Goal: Information Seeking & Learning: Learn about a topic

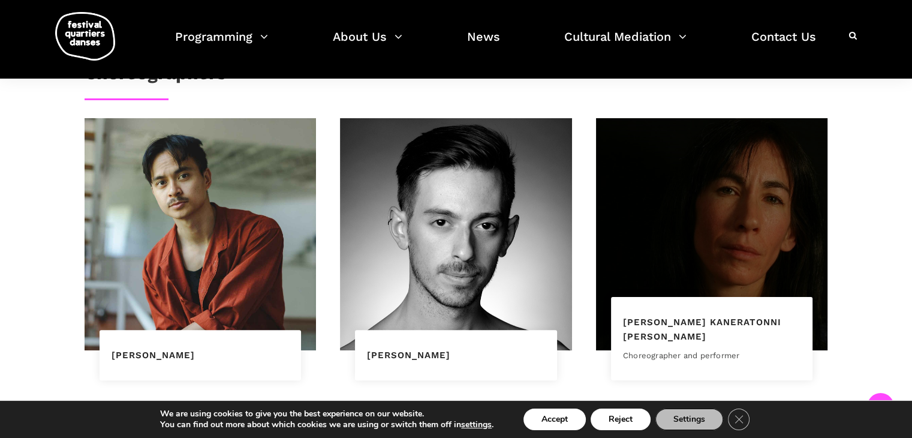
scroll to position [746, 0]
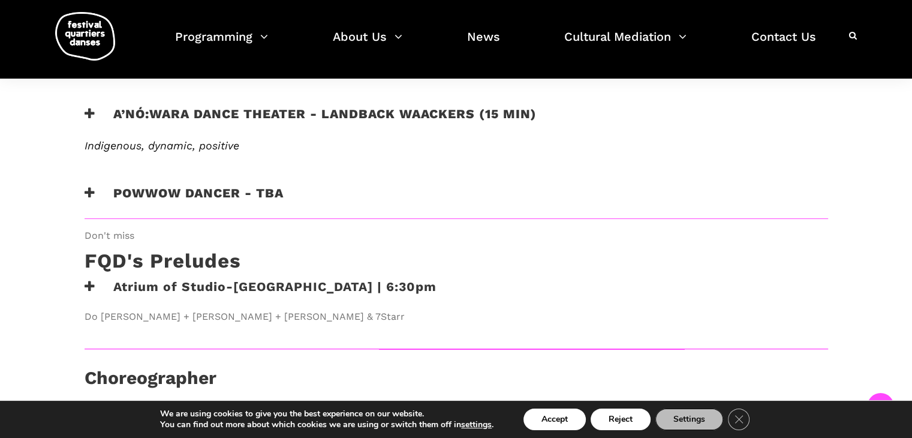
scroll to position [879, 0]
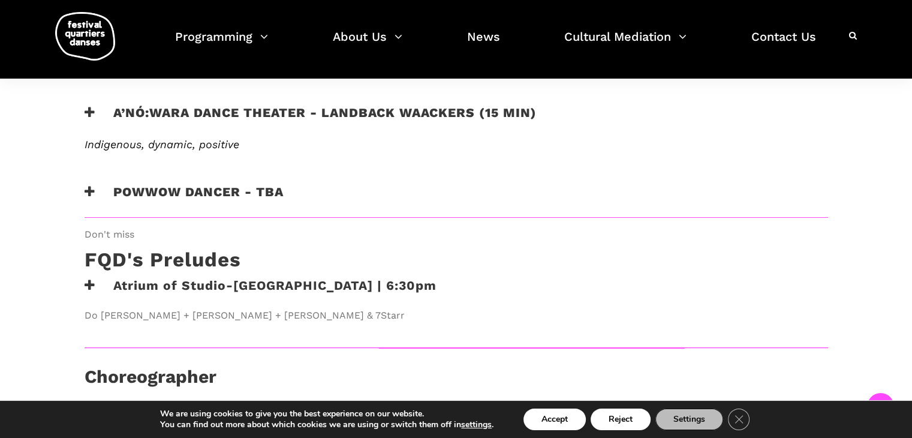
click at [86, 185] on icon at bounding box center [90, 191] width 11 height 13
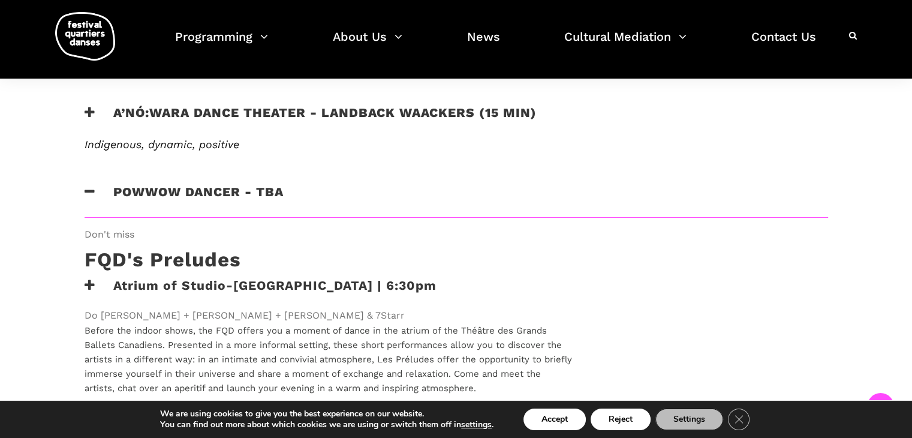
click at [90, 185] on icon at bounding box center [90, 191] width 11 height 13
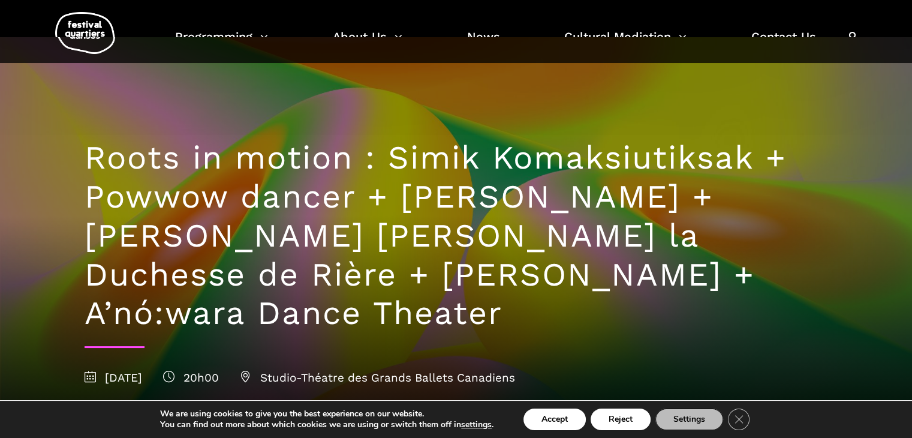
scroll to position [0, 0]
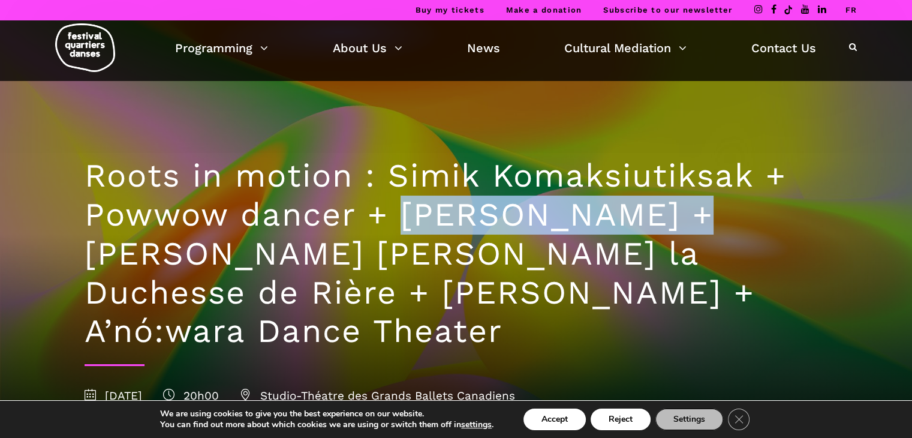
drag, startPoint x: 405, startPoint y: 207, endPoint x: 660, endPoint y: 228, distance: 256.3
click at [660, 228] on h1 "Roots in motion : Simik Komaksiutiksak + Powwow dancer + Marshall Diabo + Lou L…" at bounding box center [457, 254] width 744 height 194
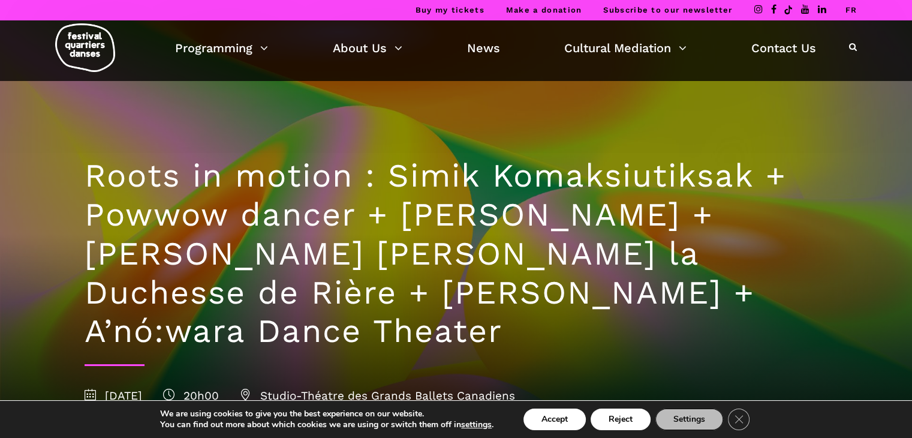
click at [515, 389] on span "Studio-Théatre des Grands Ballets Canadiens" at bounding box center [377, 396] width 275 height 14
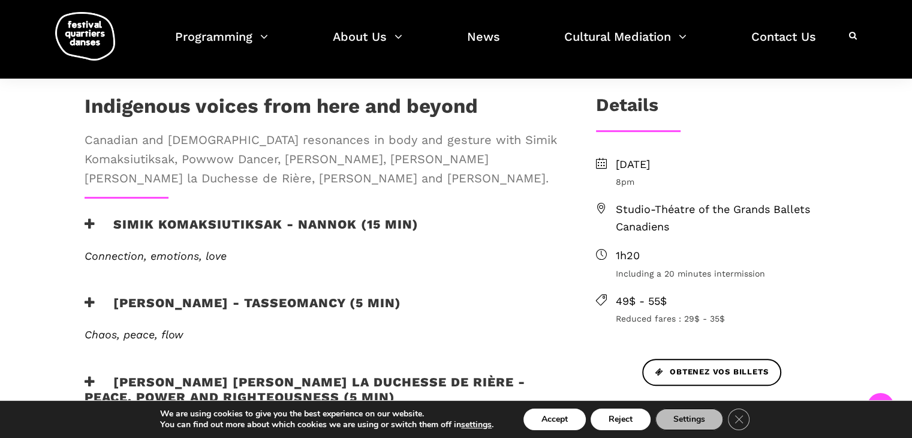
scroll to position [422, 0]
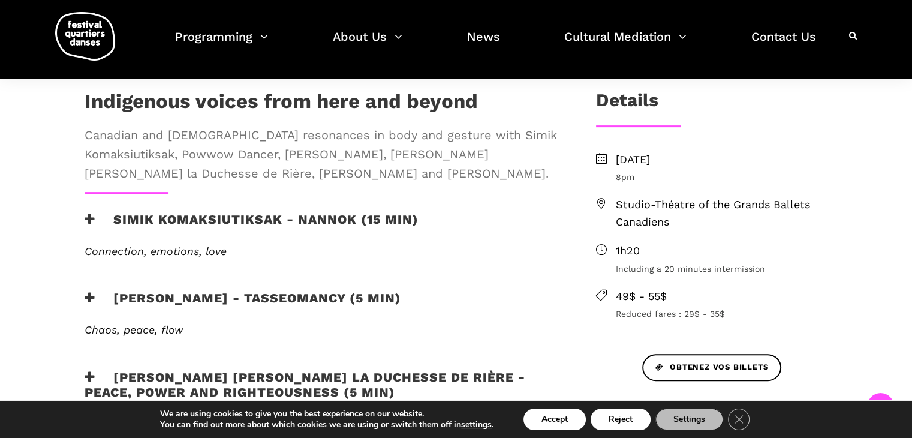
click at [89, 213] on icon at bounding box center [90, 219] width 11 height 13
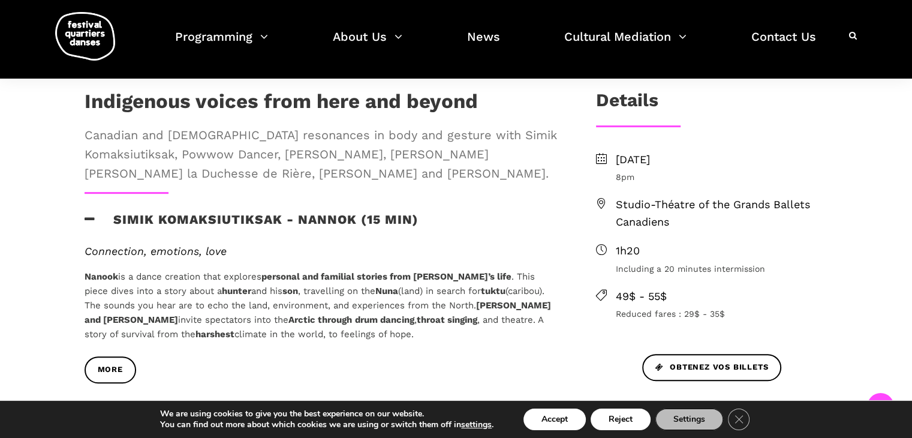
click at [89, 213] on icon at bounding box center [90, 219] width 11 height 13
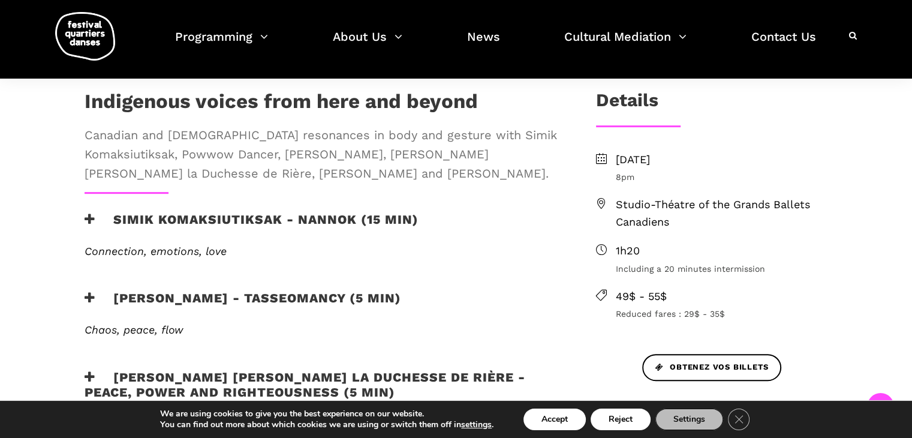
click at [93, 291] on icon at bounding box center [90, 297] width 11 height 13
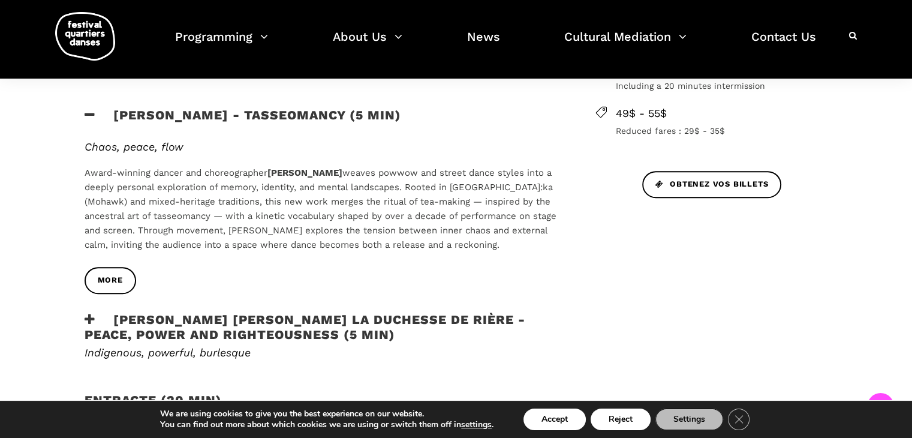
scroll to position [607, 0]
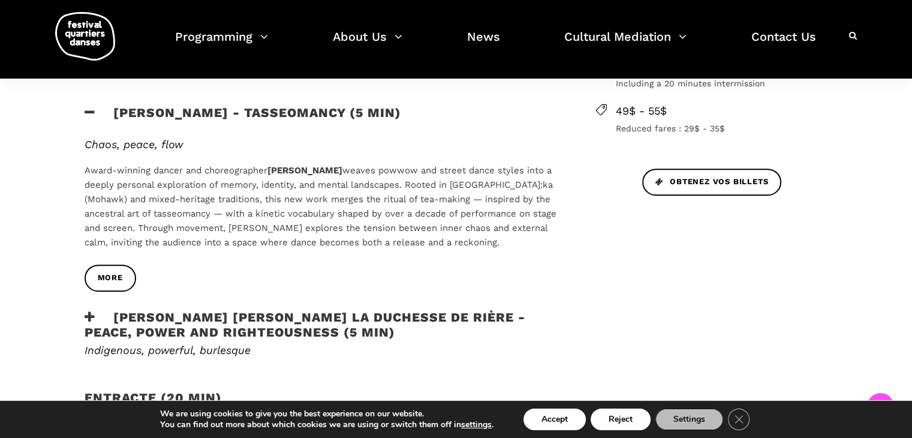
click at [89, 311] on icon at bounding box center [90, 317] width 11 height 13
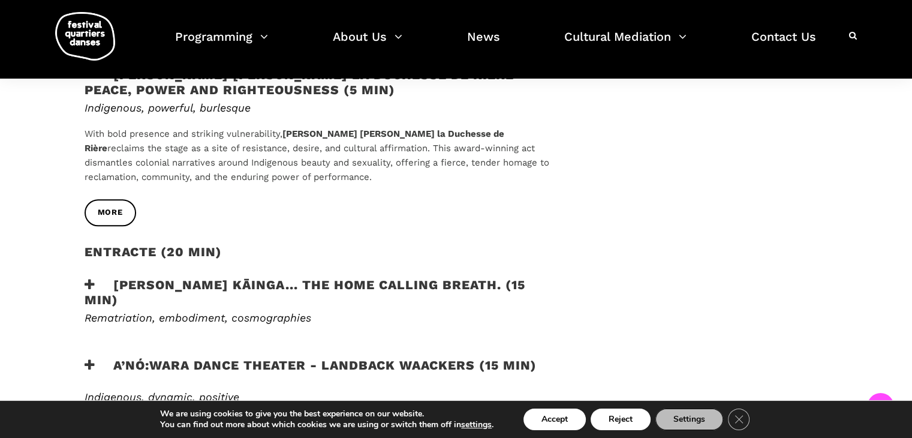
scroll to position [850, 0]
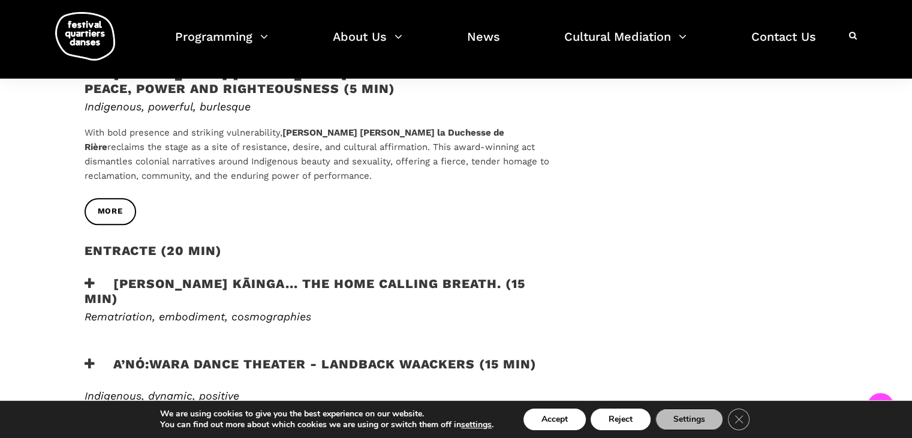
click at [91, 277] on icon at bounding box center [90, 283] width 11 height 13
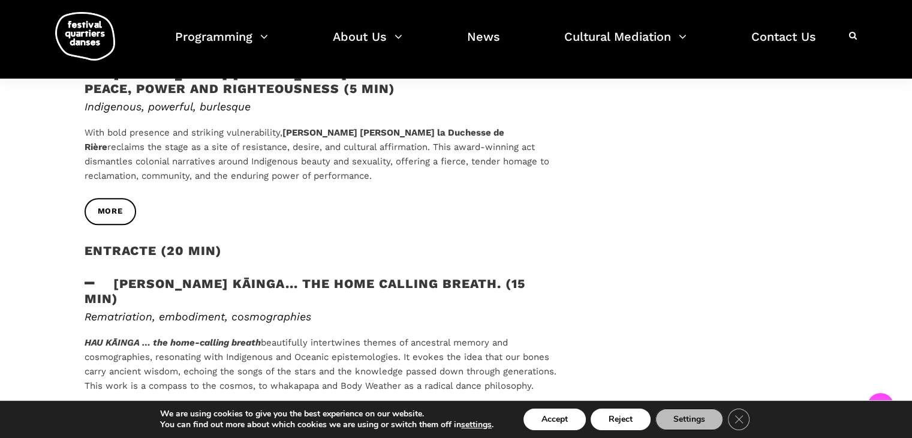
click at [89, 277] on icon at bounding box center [90, 283] width 11 height 13
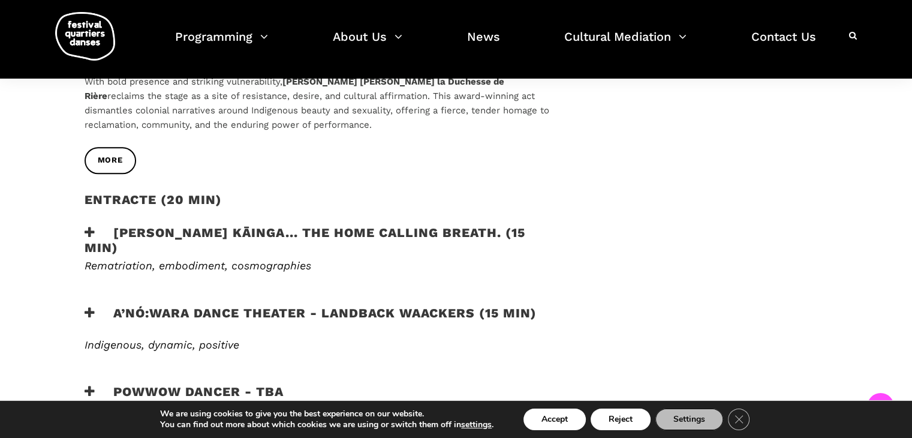
scroll to position [903, 0]
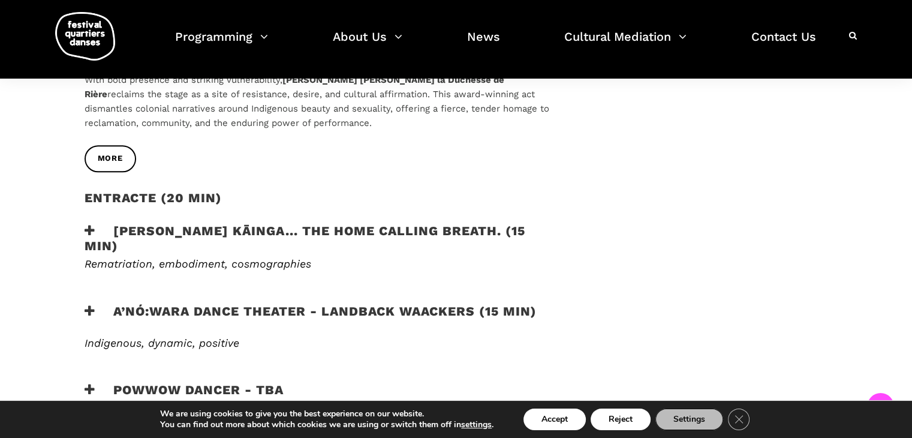
click at [89, 305] on icon at bounding box center [90, 311] width 11 height 13
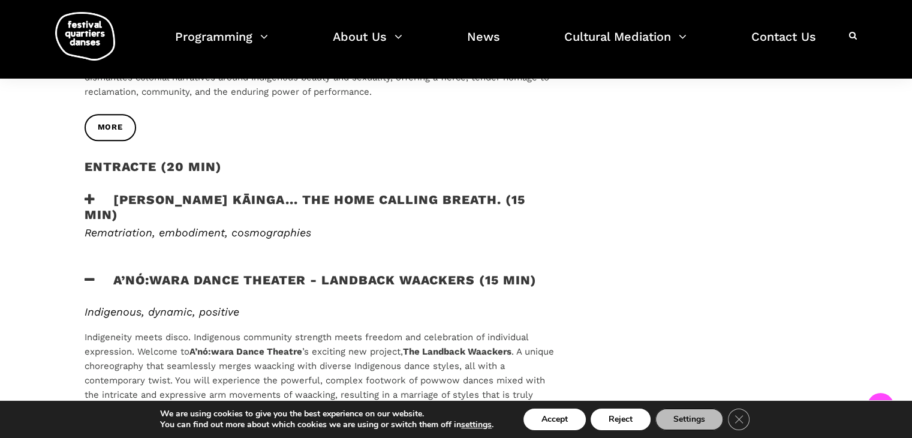
click at [91, 273] on icon at bounding box center [90, 279] width 11 height 13
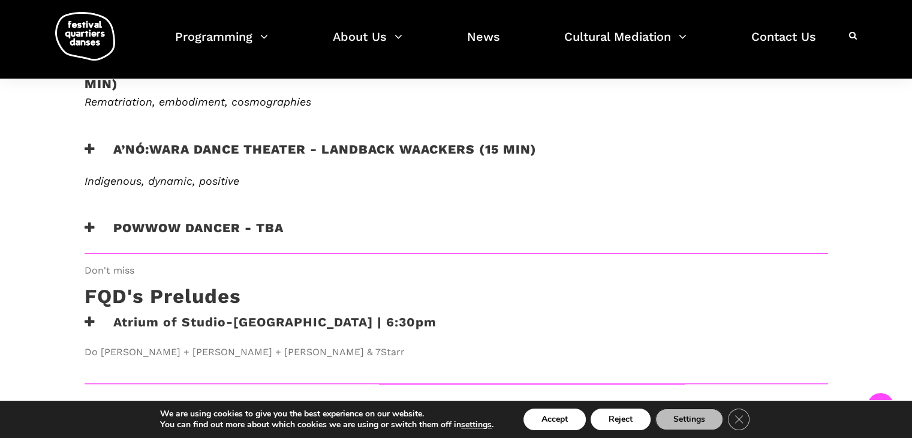
scroll to position [1066, 0]
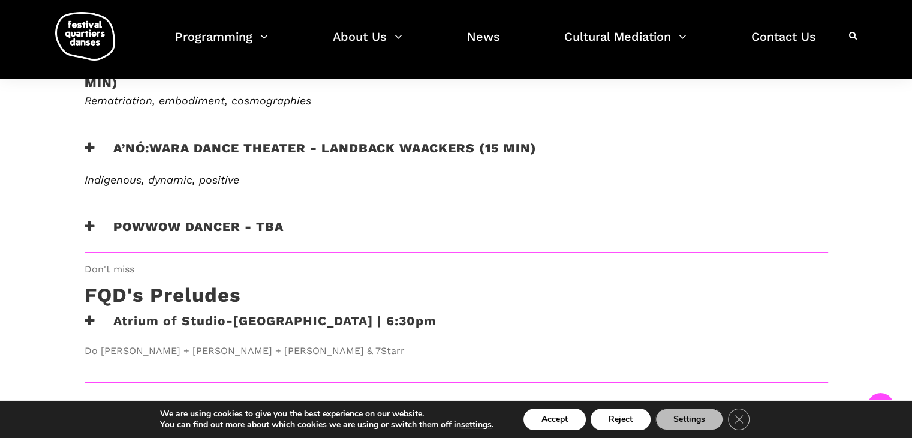
click at [96, 219] on h3 "powwow dancer - tba" at bounding box center [184, 234] width 199 height 30
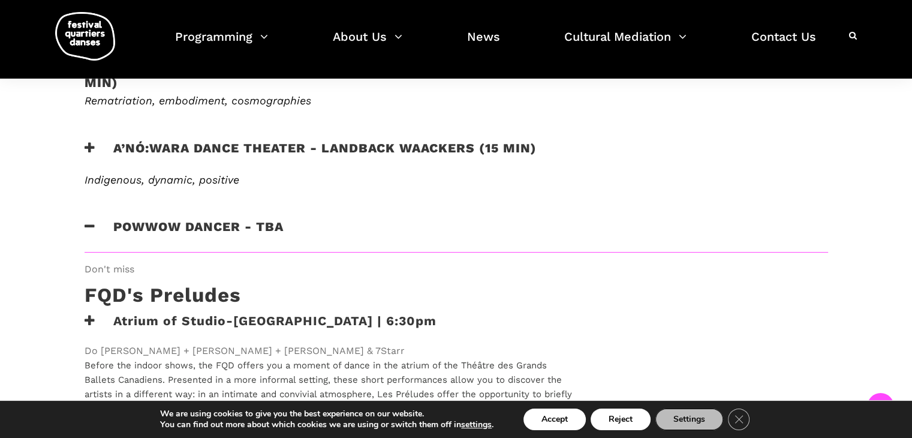
click at [89, 220] on icon at bounding box center [90, 226] width 11 height 13
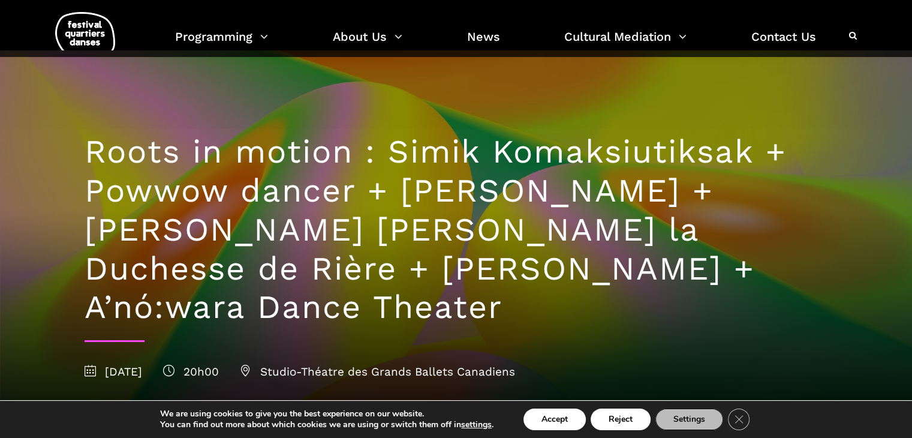
scroll to position [0, 0]
